Goal: Information Seeking & Learning: Learn about a topic

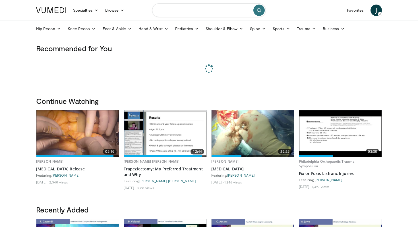
click at [179, 13] on input "Search topics, interventions" at bounding box center [209, 10] width 114 height 14
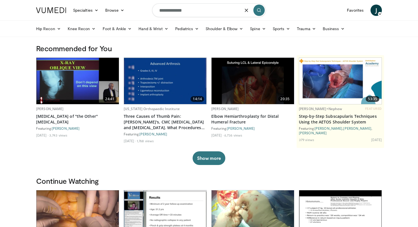
type input "**********"
click at [262, 14] on button "submit" at bounding box center [259, 10] width 11 height 11
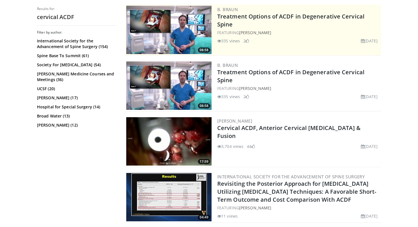
scroll to position [116, 0]
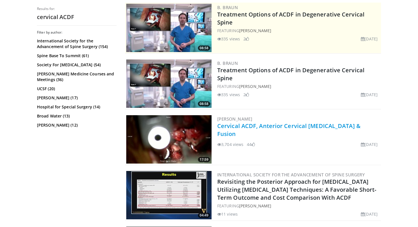
click at [267, 125] on link "Cervical ACDF, Anterior Cervical [MEDICAL_DATA] & Fusion" at bounding box center [288, 130] width 143 height 16
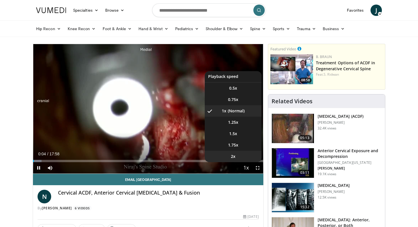
click at [241, 155] on li "2x" at bounding box center [233, 156] width 57 height 11
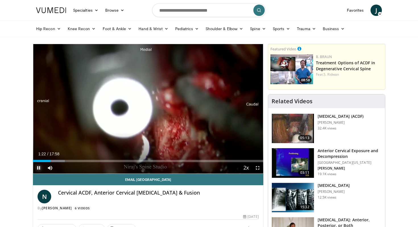
click at [38, 168] on span "Video Player" at bounding box center [38, 167] width 11 height 11
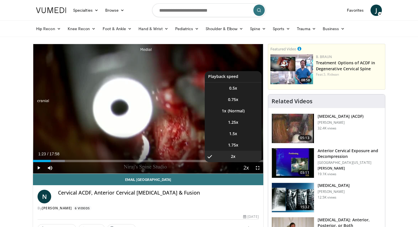
click at [247, 167] on span "Video Player" at bounding box center [246, 167] width 8 height 11
click at [239, 132] on li "1.5x" at bounding box center [233, 133] width 57 height 11
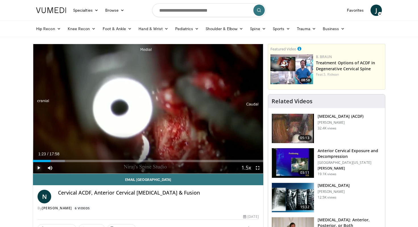
click at [37, 167] on span "Video Player" at bounding box center [38, 167] width 11 height 11
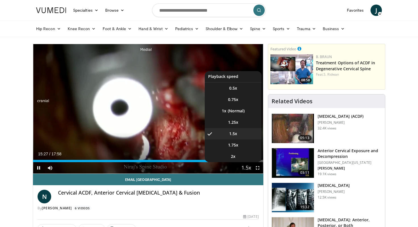
click at [248, 169] on span "Video Player" at bounding box center [246, 167] width 8 height 11
click at [236, 157] on li "2x" at bounding box center [233, 156] width 57 height 11
click at [243, 131] on li "1.5x" at bounding box center [233, 133] width 57 height 11
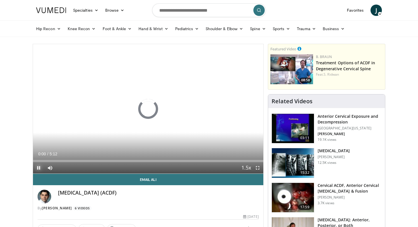
click at [38, 168] on span "Video Player" at bounding box center [38, 167] width 11 height 11
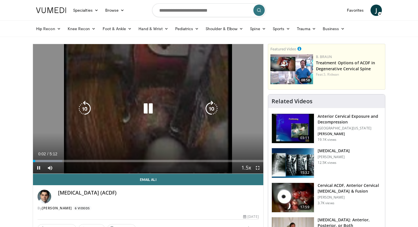
click at [148, 108] on icon "Video Player" at bounding box center [148, 109] width 16 height 16
